Goal: Task Accomplishment & Management: Complete application form

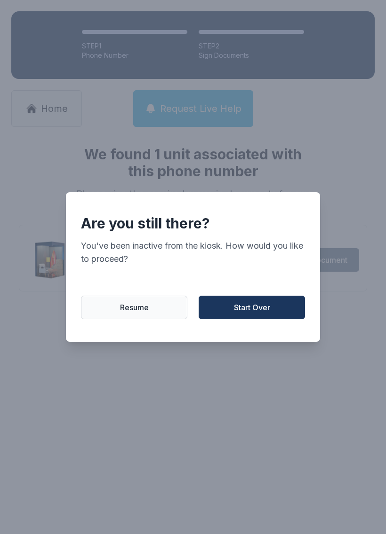
click at [254, 313] on span "Start Over" at bounding box center [252, 307] width 36 height 11
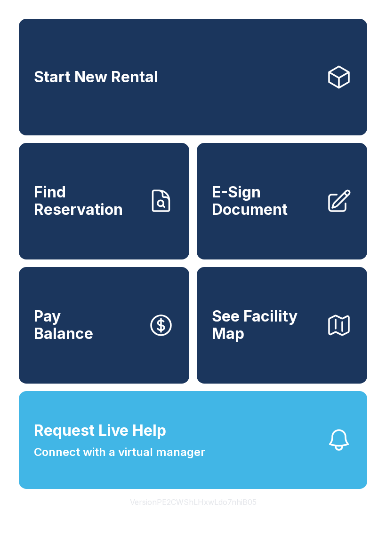
click at [263, 211] on span "E-Sign Document" at bounding box center [265, 201] width 106 height 34
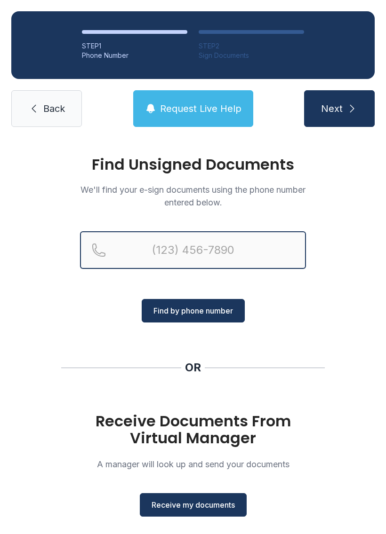
click at [170, 257] on input "Reservation phone number" at bounding box center [193, 250] width 226 height 38
type input "[PHONE_NUMBER]"
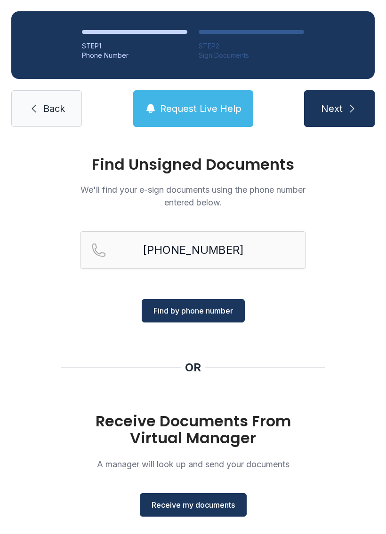
click at [205, 309] on span "Find by phone number" at bounding box center [192, 310] width 79 height 11
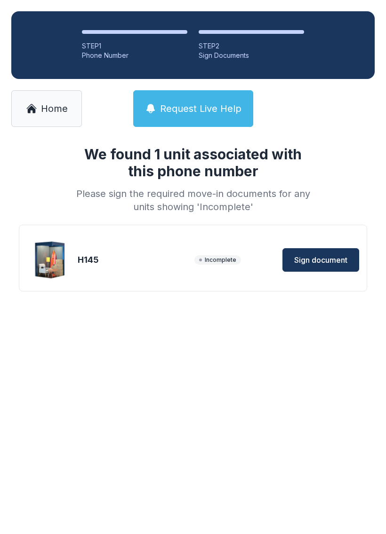
click at [316, 262] on span "Sign document" at bounding box center [320, 259] width 53 height 11
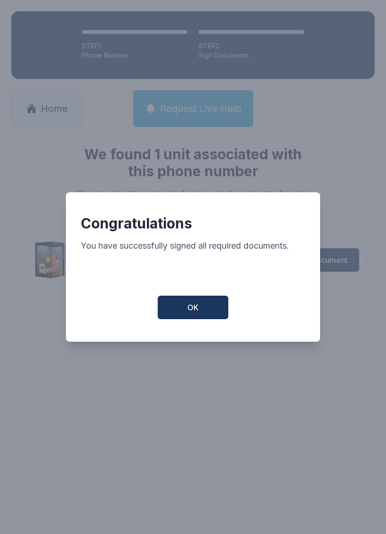
click at [197, 313] on span "OK" at bounding box center [192, 307] width 11 height 11
